Goal: Task Accomplishment & Management: Use online tool/utility

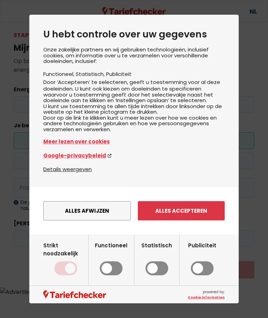
click at [183, 220] on button "Alles accepteren" at bounding box center [181, 210] width 87 height 19
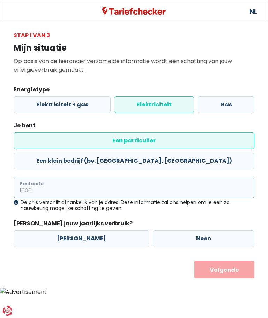
click at [126, 178] on input "Postcode" at bounding box center [134, 188] width 241 height 20
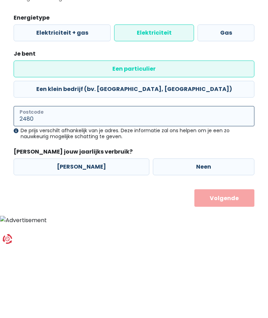
type input "2480"
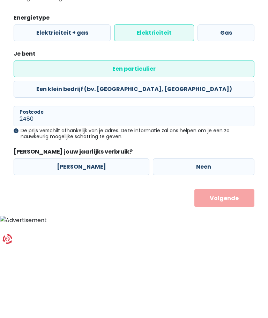
click at [82, 230] on label "[PERSON_NAME]" at bounding box center [82, 238] width 136 height 17
click at [82, 230] on input "[PERSON_NAME]" at bounding box center [82, 238] width 136 height 17
radio input "true"
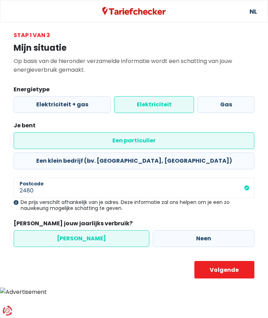
click at [231, 261] on button "Volgende" at bounding box center [225, 269] width 60 height 17
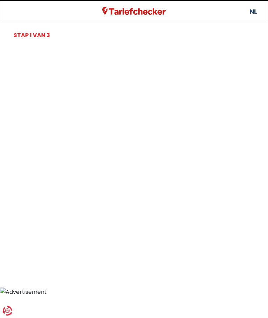
select select
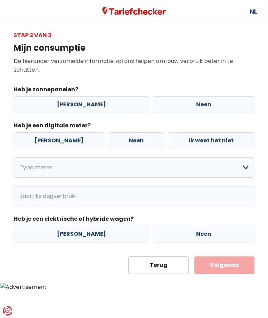
click at [85, 108] on label "[PERSON_NAME]" at bounding box center [82, 104] width 136 height 17
click at [85, 108] on input "[PERSON_NAME]" at bounding box center [82, 104] width 136 height 17
radio input "true"
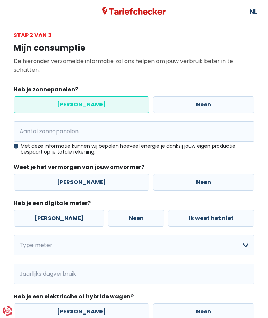
click at [72, 183] on label "[PERSON_NAME]" at bounding box center [82, 182] width 136 height 17
click at [72, 183] on input "[PERSON_NAME]" at bounding box center [82, 182] width 136 height 17
radio input "true"
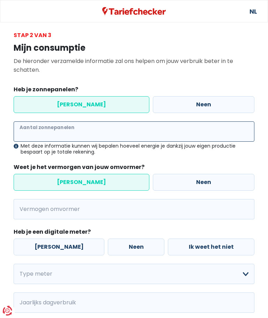
click at [76, 132] on input "Aantal zonnepanelen" at bounding box center [134, 131] width 241 height 20
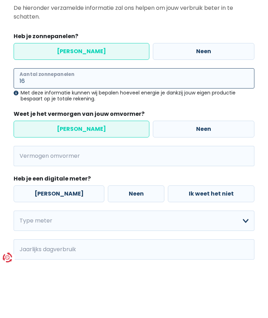
type input "16"
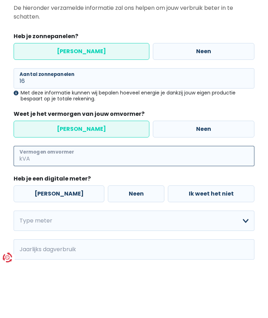
click at [88, 199] on input "Vermogen omvormer" at bounding box center [142, 209] width 223 height 20
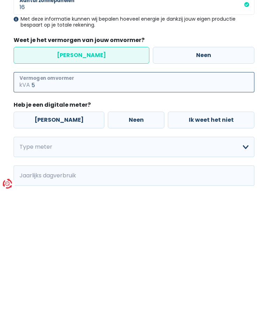
type input "5"
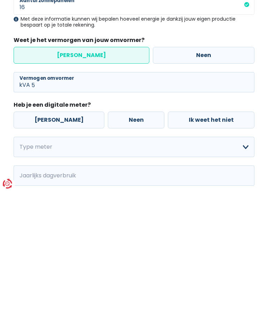
click at [51, 238] on label "[PERSON_NAME]" at bounding box center [59, 246] width 91 height 17
click at [51, 238] on input "[PERSON_NAME]" at bounding box center [59, 246] width 91 height 17
radio input "true"
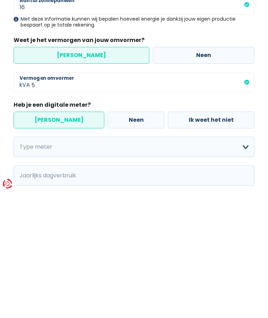
scroll to position [79, 0]
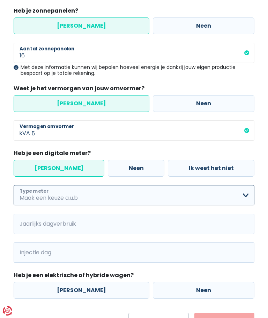
click at [246, 197] on select "Enkelvoudig Tweevoudig Enkelvoudig + uitsluitend nachttarief Tweevoudig + uitsl…" at bounding box center [134, 195] width 241 height 20
select select "day_single_rate"
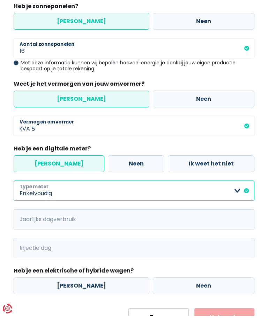
scroll to position [107, 0]
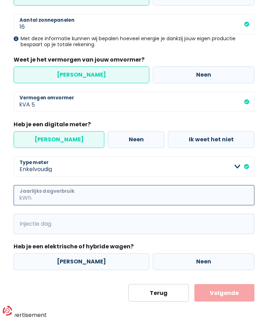
click at [100, 193] on input "Jaarlijks dagverbruik" at bounding box center [144, 195] width 222 height 20
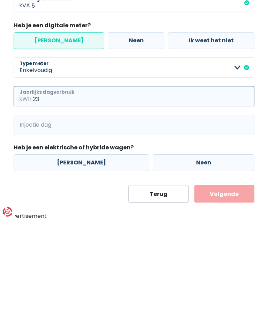
type input "2"
type input "5800"
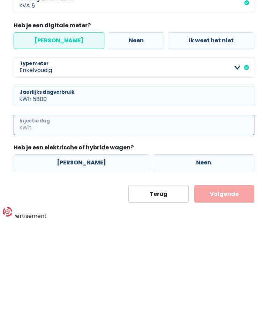
click at [64, 214] on input "Injectie dag" at bounding box center [144, 224] width 222 height 20
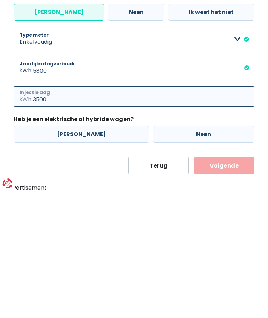
type input "3500"
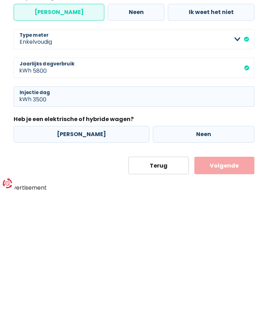
click at [81, 253] on label "[PERSON_NAME]" at bounding box center [82, 261] width 136 height 17
click at [81, 253] on input "[PERSON_NAME]" at bounding box center [82, 261] width 136 height 17
radio input "true"
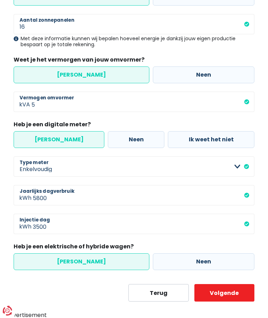
scroll to position [81, 0]
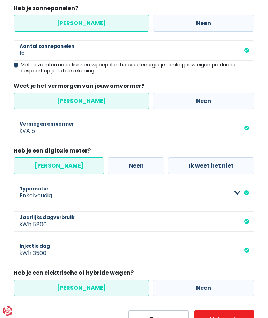
click at [227, 317] on button "Volgende" at bounding box center [225, 318] width 60 height 17
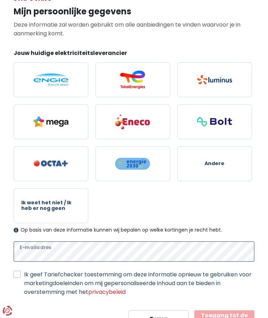
scroll to position [63, 0]
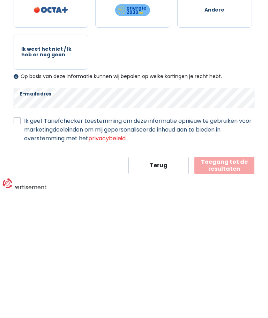
click at [24, 244] on label "Ik geef Tariefchecker toestemming om deze informatie opnieuw te gebruiken voor …" at bounding box center [139, 257] width 231 height 26
click at [18, 244] on input "Ik geef Tariefchecker toestemming om deze informatie opnieuw te gebruiken voor …" at bounding box center [17, 247] width 7 height 7
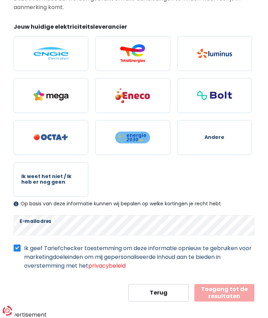
click at [24, 248] on label "Ik geef Tariefchecker toestemming om deze informatie opnieuw te gebruiken voor …" at bounding box center [139, 257] width 231 height 26
click at [15, 248] on input "Ik geef Tariefchecker toestemming om deze informatie opnieuw te gebruiken voor …" at bounding box center [17, 247] width 7 height 7
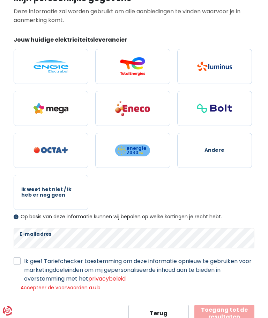
scroll to position [44, 0]
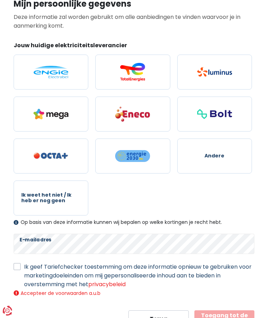
click at [233, 317] on button "Toegang tot de resultaten" at bounding box center [225, 318] width 60 height 17
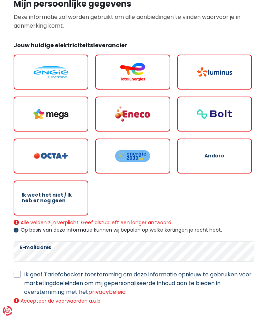
scroll to position [52, 0]
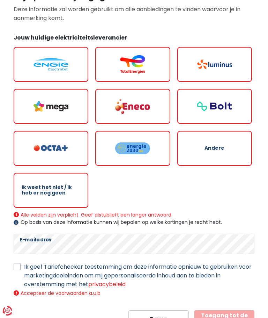
click at [24, 267] on label "Ik geef Tariefchecker toestemming om deze informatie opnieuw te gebruiken voor …" at bounding box center [139, 275] width 231 height 26
click at [17, 267] on input "Ik geef Tariefchecker toestemming om deze informatie opnieuw te gebruiken voor …" at bounding box center [17, 265] width 7 height 7
checkbox input "true"
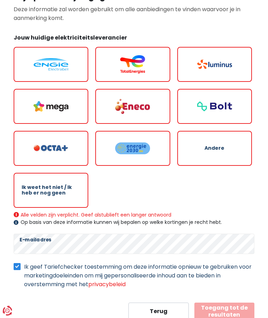
scroll to position [44, 0]
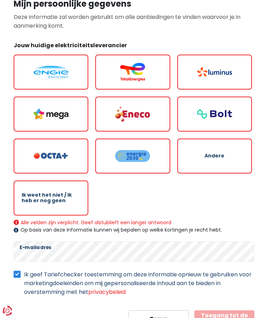
click at [57, 72] on img at bounding box center [51, 72] width 35 height 13
click at [57, 72] on input "radio" at bounding box center [51, 72] width 75 height 35
radio input "true"
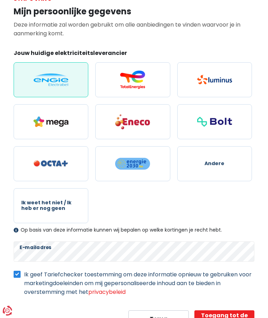
click at [13, 277] on div "Mijn persoonlijke gegevens Deze informatie zal worden gebruikt om alle aanbiedi…" at bounding box center [134, 165] width 252 height 324
click at [24, 274] on label "Ik geef Tariefchecker toestemming om deze informatie opnieuw te gebruiken voor …" at bounding box center [139, 283] width 231 height 26
click at [19, 274] on input "Ik geef Tariefchecker toestemming om deze informatie opnieuw te gebruiken voor …" at bounding box center [17, 273] width 7 height 7
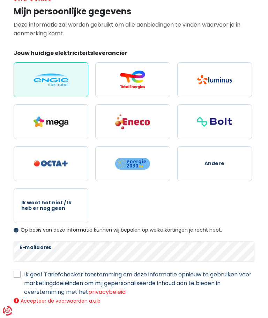
click at [24, 274] on label "Ik geef Tariefchecker toestemming om deze informatie opnieuw te gebruiken voor …" at bounding box center [139, 283] width 231 height 26
click at [16, 274] on input "Ik geef Tariefchecker toestemming om deze informatie opnieuw te gebruiken voor …" at bounding box center [17, 273] width 7 height 7
checkbox input "true"
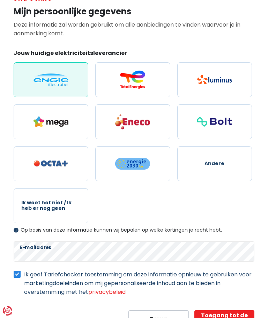
click at [234, 317] on button "Toegang tot de resultaten" at bounding box center [225, 318] width 60 height 17
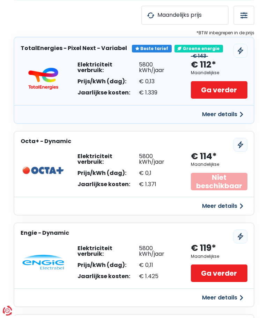
scroll to position [80, 0]
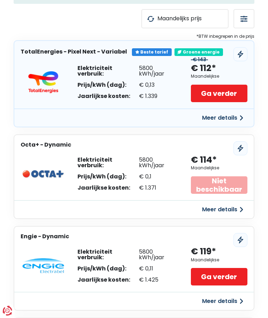
click at [231, 298] on button "Meer details" at bounding box center [223, 301] width 50 height 13
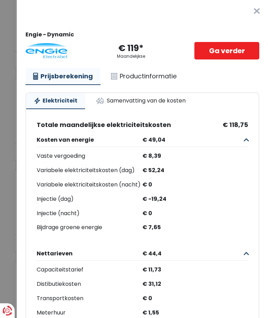
scroll to position [0, 0]
click at [259, 9] on button "×" at bounding box center [257, 11] width 22 height 22
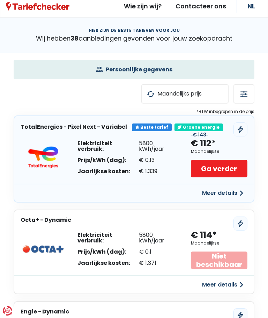
scroll to position [5, 0]
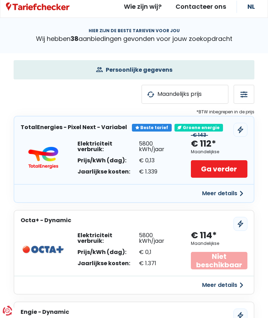
click at [231, 189] on button "Meer details" at bounding box center [223, 193] width 50 height 13
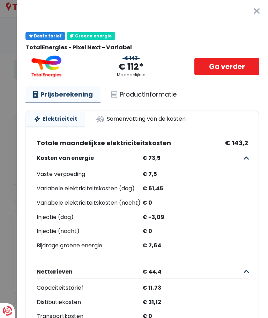
scroll to position [0, 0]
click at [234, 64] on link "Ga verder" at bounding box center [227, 66] width 65 height 17
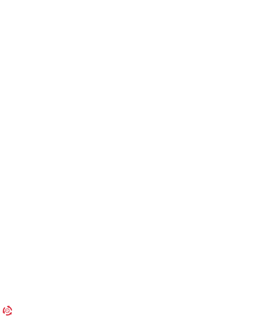
scroll to position [36, 0]
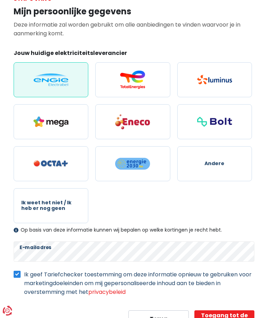
click at [232, 317] on button "Toegang tot de resultaten" at bounding box center [225, 318] width 60 height 17
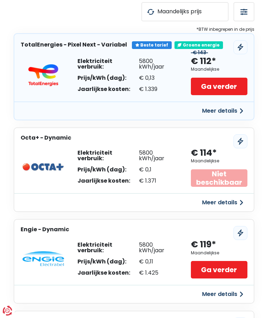
scroll to position [111, 0]
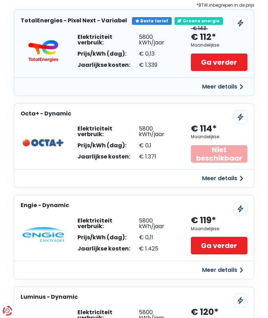
click at [226, 241] on link "Ga verder" at bounding box center [219, 245] width 57 height 17
